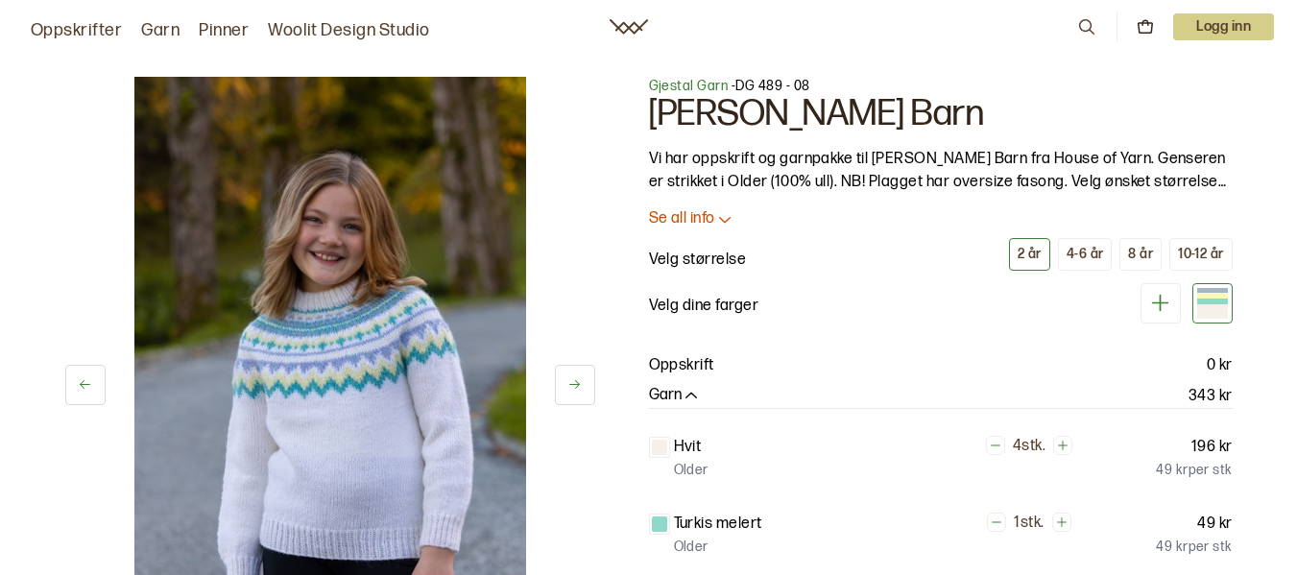
click at [1186, 251] on div "10-12 år" at bounding box center [1200, 254] width 45 height 17
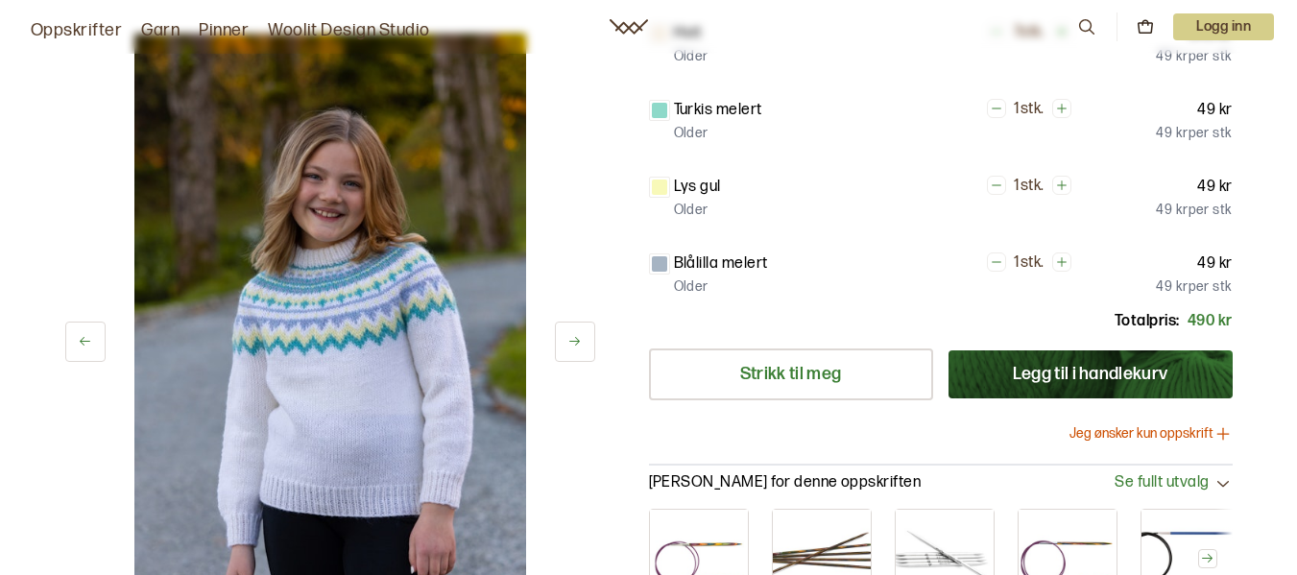
scroll to position [384, 0]
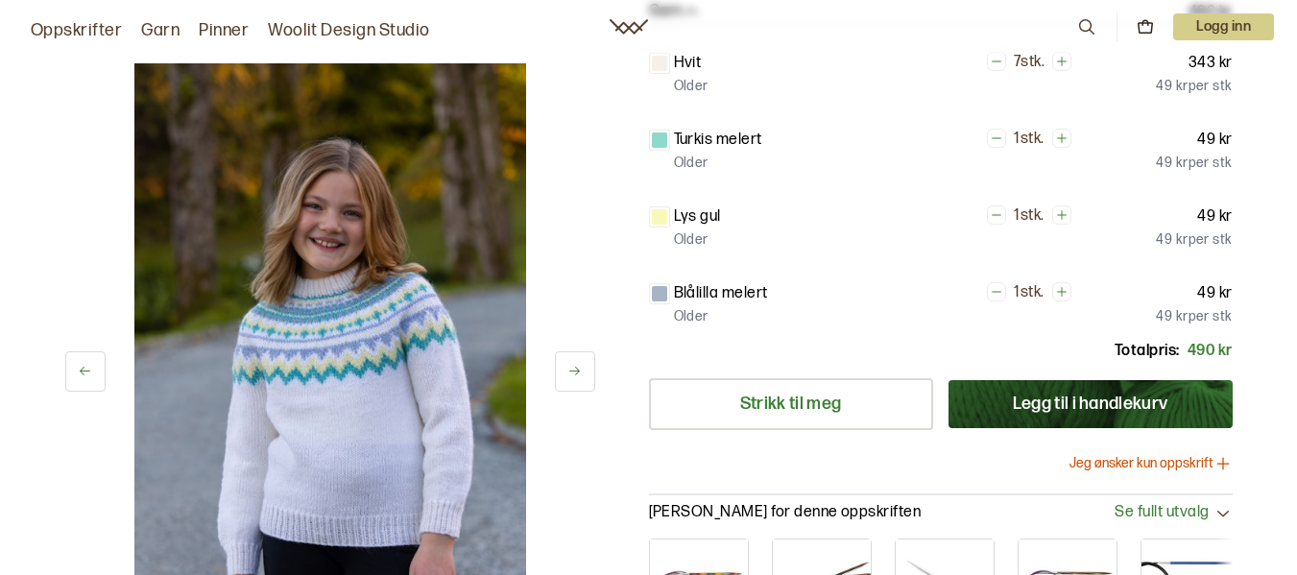
click at [163, 24] on link "Garn" at bounding box center [160, 30] width 38 height 27
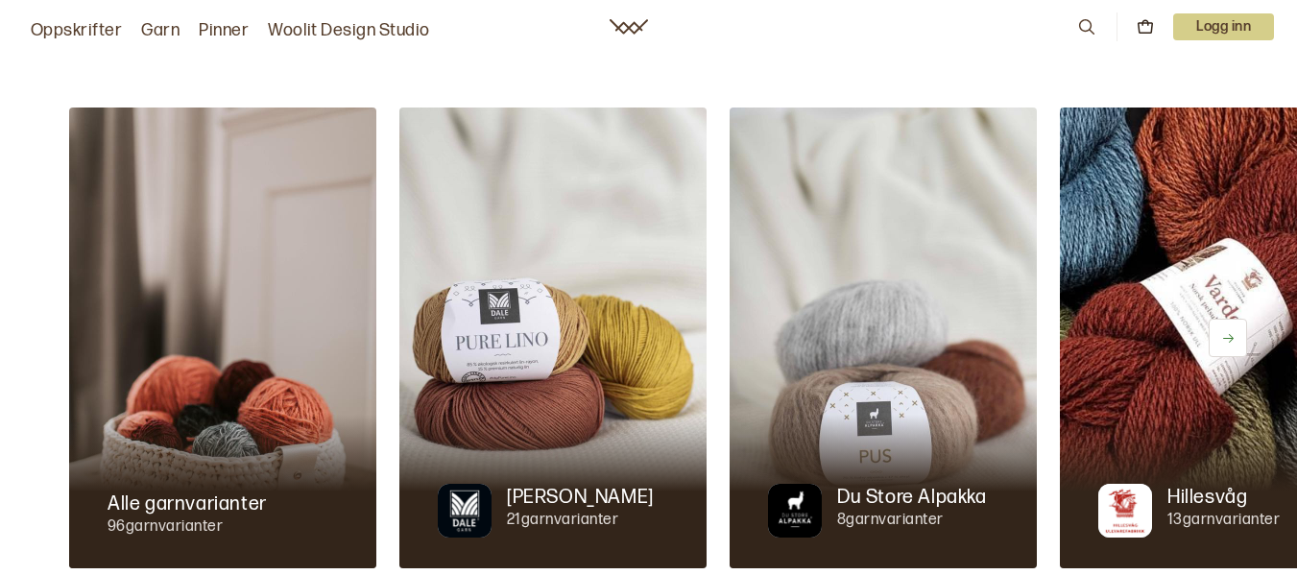
click at [163, 31] on link "Garn" at bounding box center [160, 30] width 38 height 27
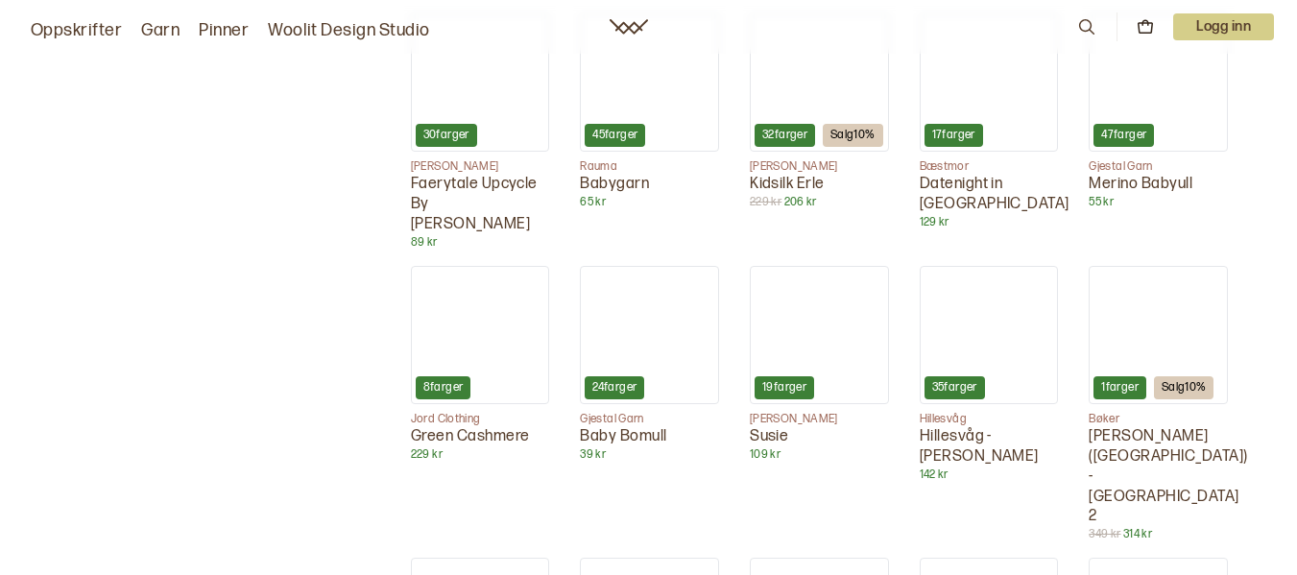
scroll to position [2687, 0]
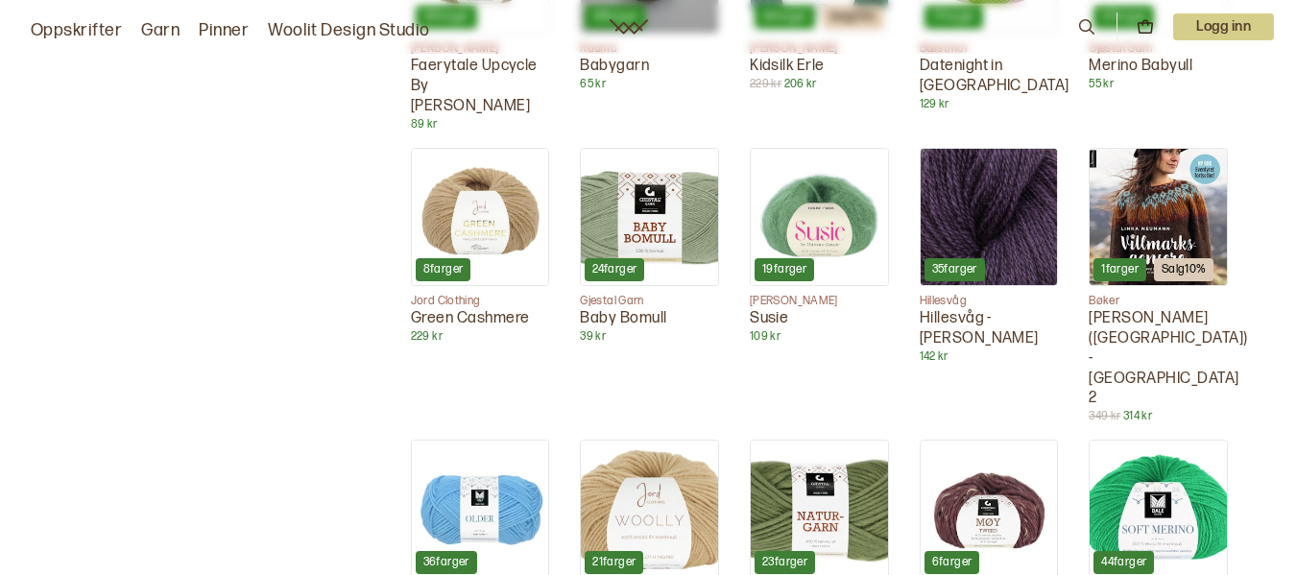
click at [831, 441] on img at bounding box center [819, 509] width 137 height 137
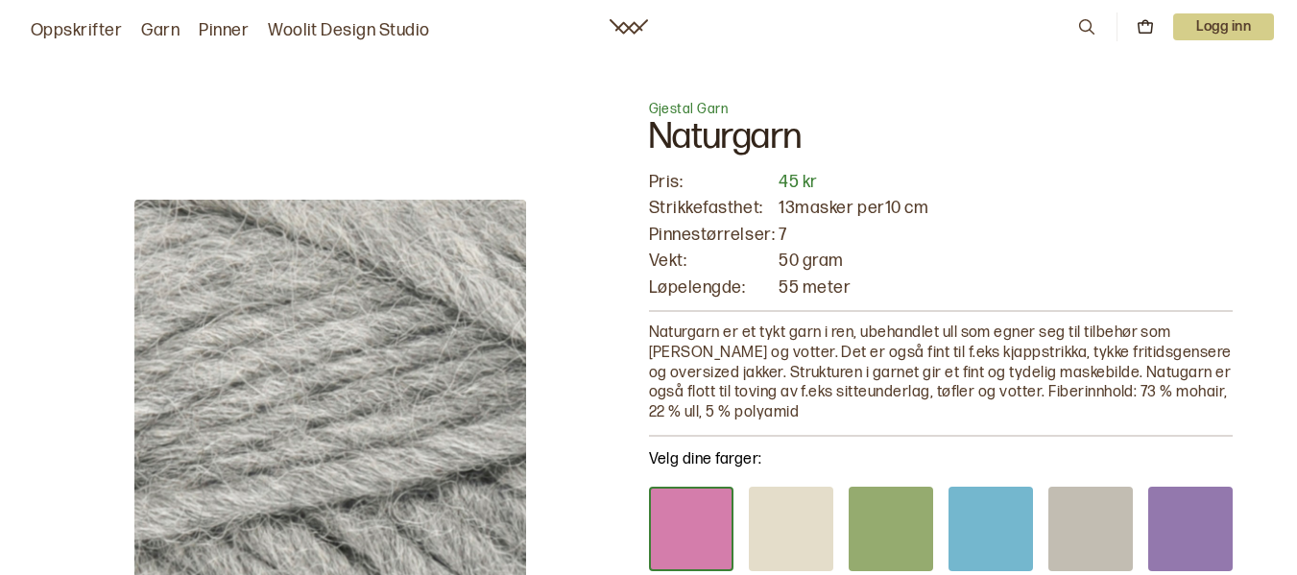
click at [92, 26] on link "Oppskrifter" at bounding box center [76, 30] width 91 height 27
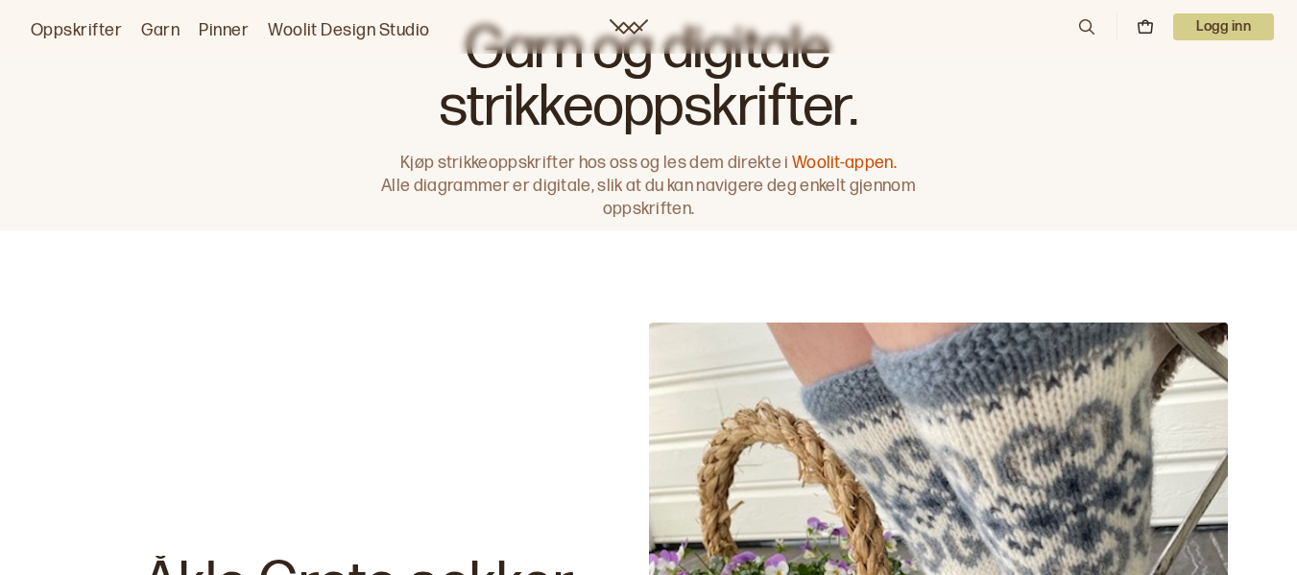
drag, startPoint x: 140, startPoint y: 27, endPoint x: 32, endPoint y: 114, distance: 139.3
click at [32, 114] on div "Garn og digitale strikkeoppskrifter. Kjøp strikkeoppskrifter hos oss og les dem…" at bounding box center [648, 115] width 1297 height 230
click at [85, 15] on div "Oppskrifter Garn Pinner Woolit Design Studio" at bounding box center [226, 27] width 407 height 35
click at [84, 19] on link "Oppskrifter" at bounding box center [76, 30] width 91 height 27
